Goal: Task Accomplishment & Management: Manage account settings

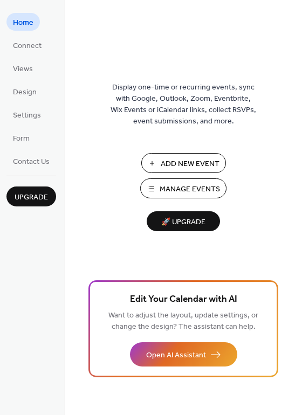
click at [206, 165] on span "Add New Event" at bounding box center [190, 163] width 59 height 11
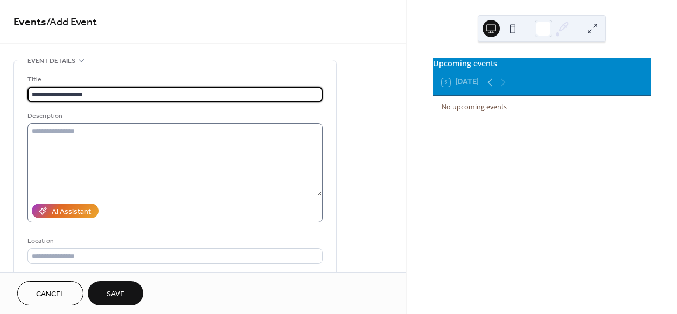
type input "**********"
click at [93, 136] on textarea at bounding box center [174, 159] width 295 height 72
click at [94, 96] on input "**********" at bounding box center [174, 95] width 295 height 16
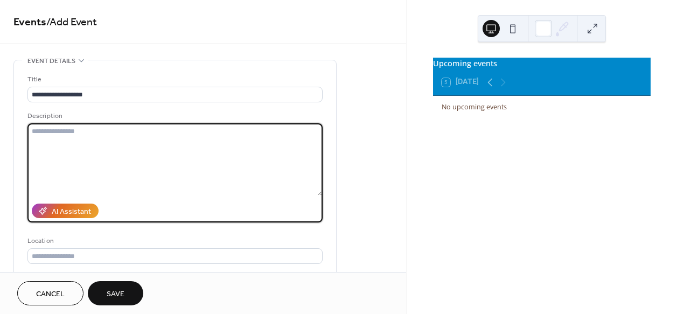
click at [70, 141] on textarea at bounding box center [174, 159] width 295 height 72
paste textarea "**********"
type textarea "**********"
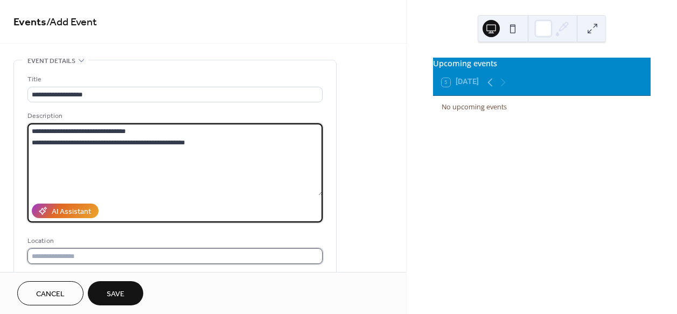
click at [124, 254] on input "text" at bounding box center [174, 256] width 295 height 16
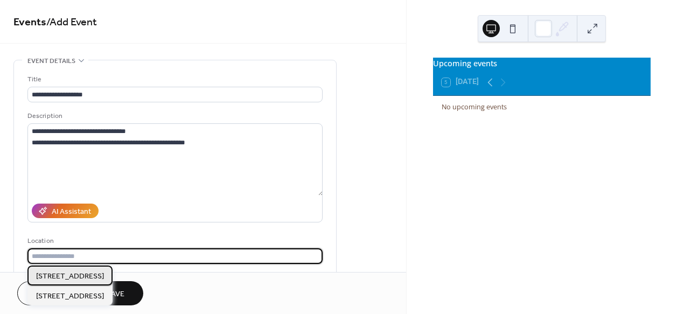
click at [102, 278] on span "[STREET_ADDRESS]" at bounding box center [70, 276] width 68 height 11
type input "**********"
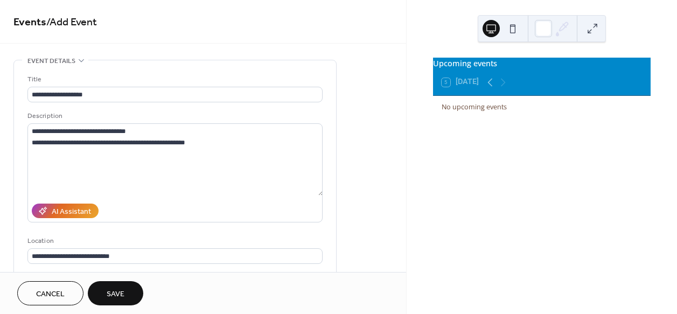
click at [115, 296] on span "Save" at bounding box center [116, 294] width 18 height 11
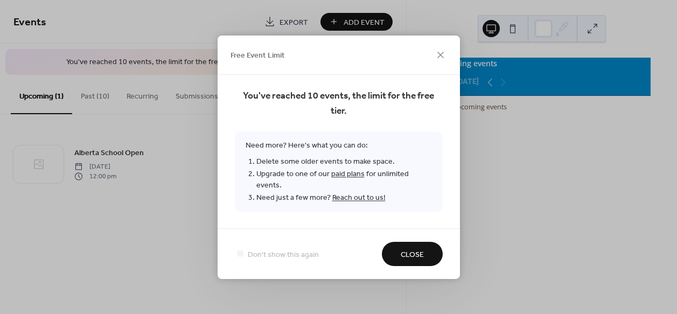
drag, startPoint x: 411, startPoint y: 245, endPoint x: 426, endPoint y: 206, distance: 41.2
click at [426, 206] on div "Free Event Limit You've reached 10 events, the limit for the free tier. Need mo…" at bounding box center [339, 157] width 242 height 243
click at [442, 61] on icon at bounding box center [440, 54] width 13 height 13
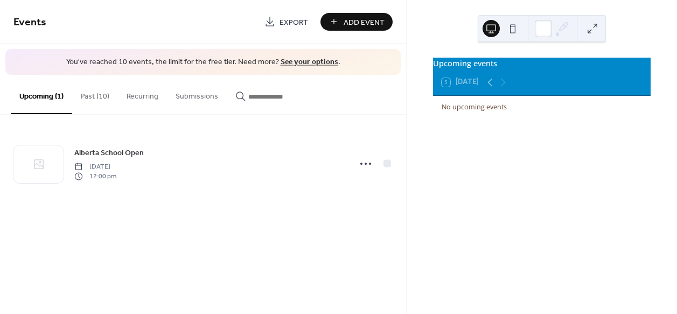
click at [86, 94] on button "Past (10)" at bounding box center [95, 94] width 46 height 38
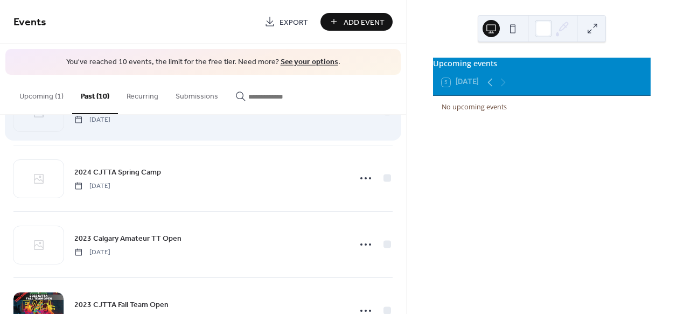
scroll to position [492, 0]
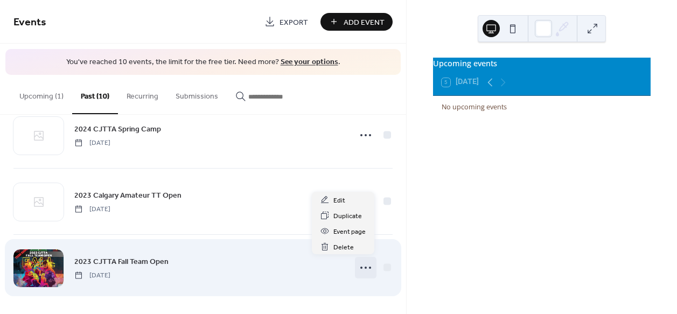
click at [365, 265] on icon at bounding box center [365, 267] width 17 height 17
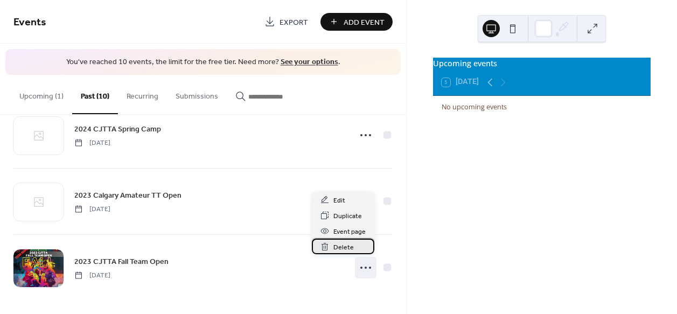
click at [351, 247] on span "Delete" at bounding box center [343, 247] width 20 height 11
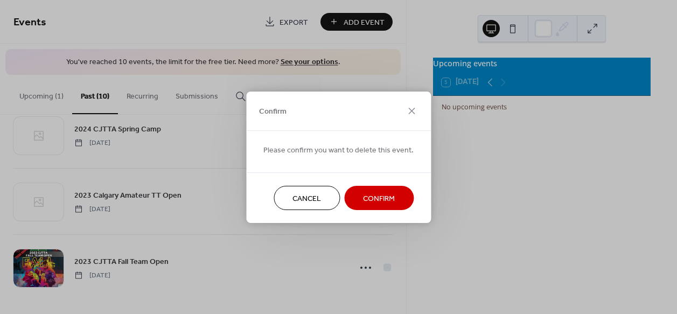
click at [374, 200] on span "Confirm" at bounding box center [379, 198] width 32 height 11
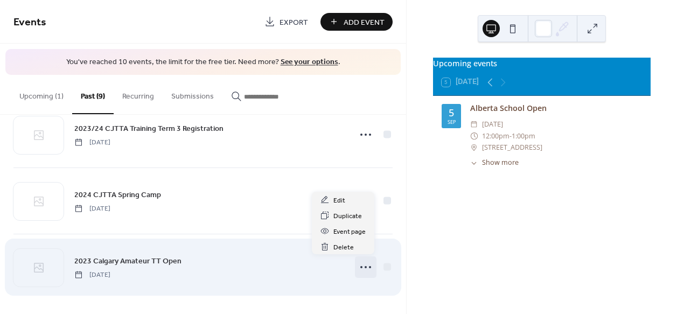
click at [366, 266] on icon at bounding box center [365, 267] width 17 height 17
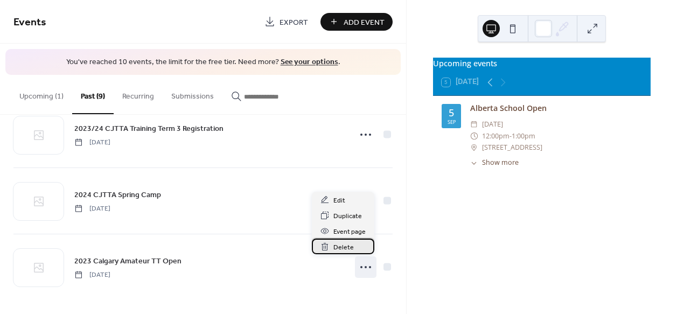
click at [347, 246] on span "Delete" at bounding box center [343, 247] width 20 height 11
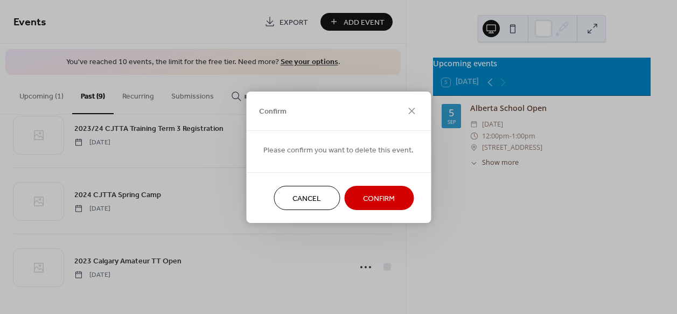
click at [381, 197] on span "Confirm" at bounding box center [379, 198] width 32 height 11
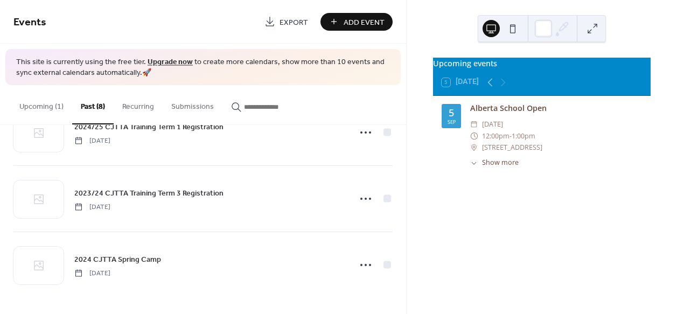
scroll to position [371, 0]
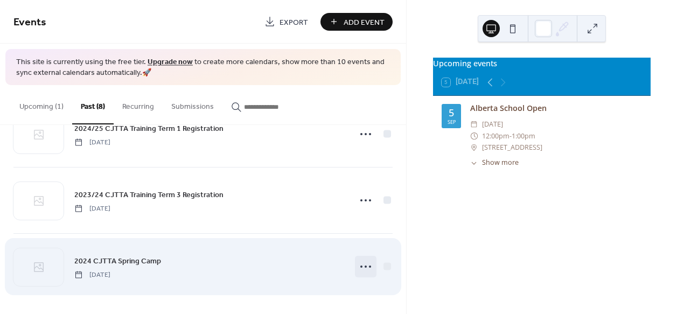
click at [364, 264] on icon at bounding box center [365, 266] width 17 height 17
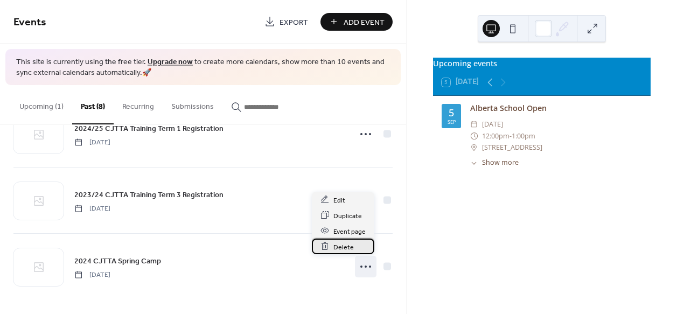
click at [350, 247] on span "Delete" at bounding box center [343, 246] width 20 height 11
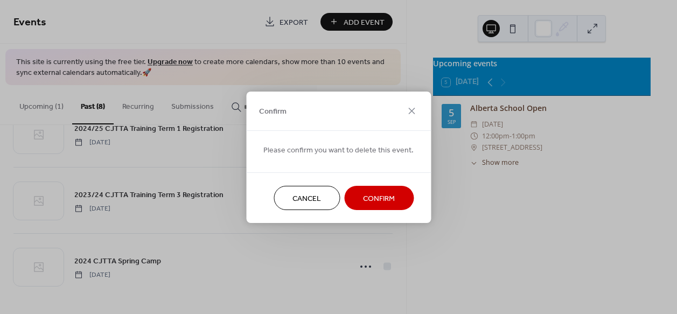
click at [379, 197] on span "Confirm" at bounding box center [379, 198] width 32 height 11
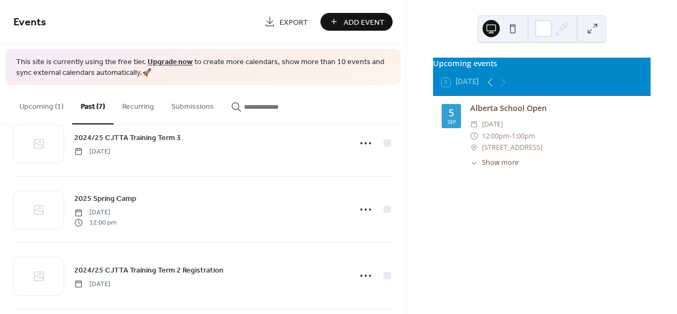
scroll to position [158, 0]
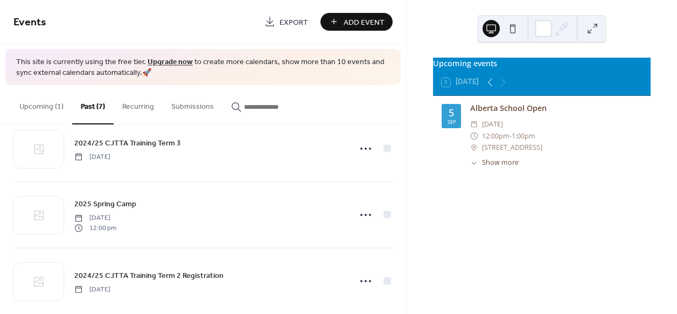
click at [39, 106] on button "Upcoming (1)" at bounding box center [41, 104] width 61 height 38
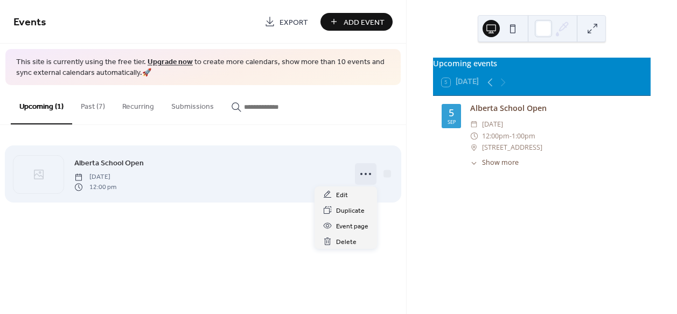
click at [366, 174] on icon at bounding box center [365, 173] width 17 height 17
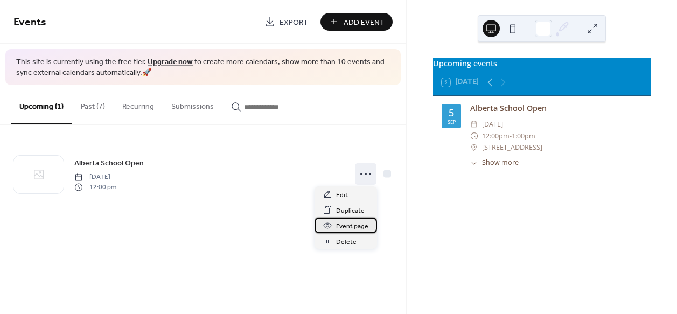
click at [361, 227] on span "Event page" at bounding box center [352, 226] width 32 height 11
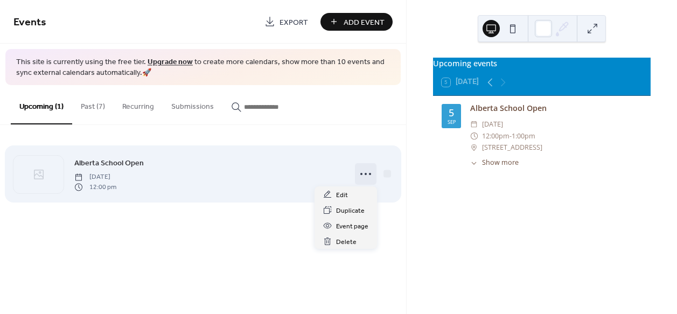
click at [361, 173] on circle at bounding box center [361, 174] width 2 height 2
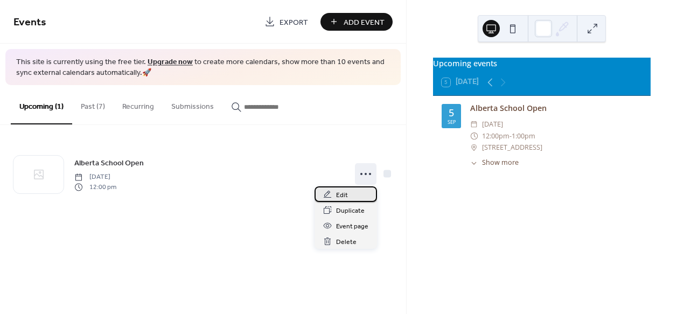
click at [344, 192] on span "Edit" at bounding box center [342, 195] width 12 height 11
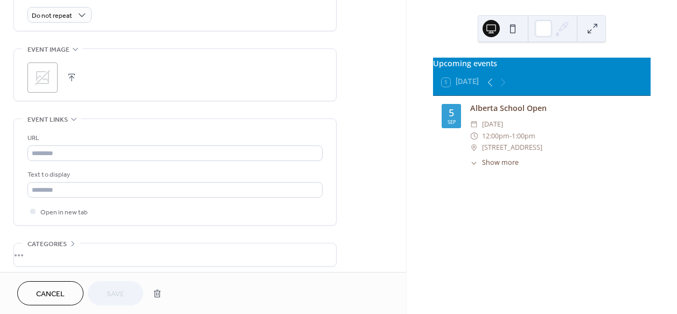
scroll to position [490, 0]
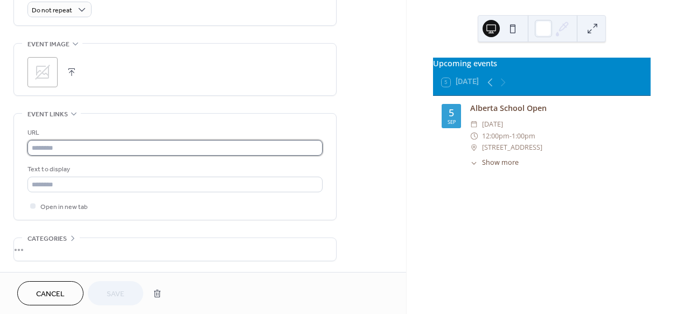
click at [93, 149] on input "text" at bounding box center [174, 148] width 295 height 16
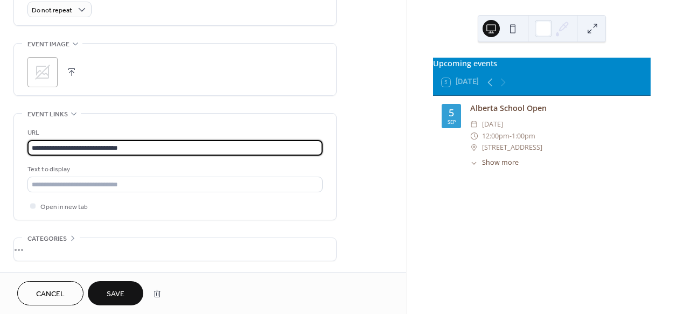
type input "**********"
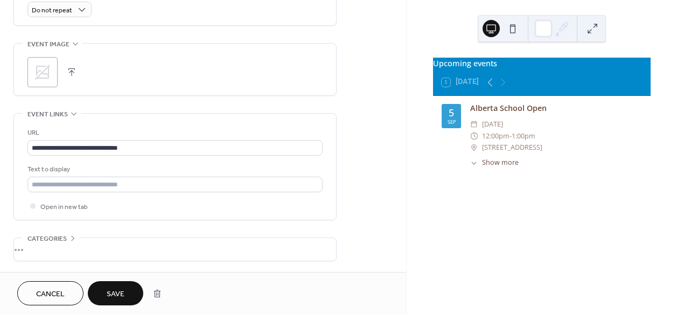
click at [118, 292] on span "Save" at bounding box center [116, 294] width 18 height 11
